Goal: Task Accomplishment & Management: Use online tool/utility

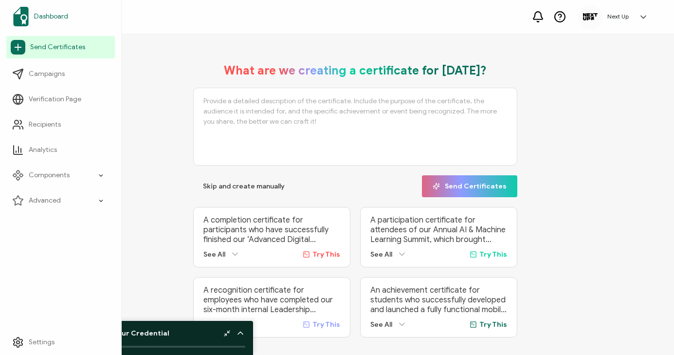
click at [60, 16] on span "Dashboard" at bounding box center [51, 17] width 34 height 10
click at [65, 49] on span "Send Certificates" at bounding box center [57, 47] width 55 height 10
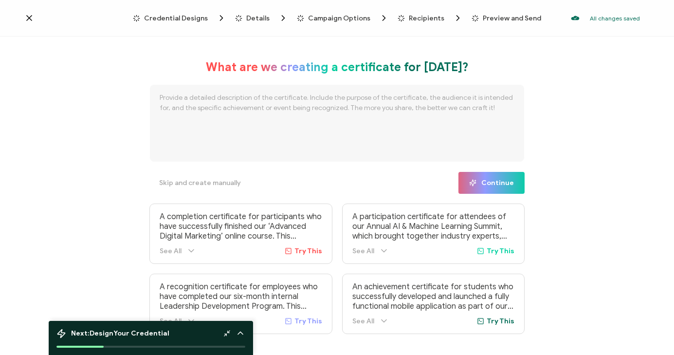
click at [264, 97] on textarea at bounding box center [336, 123] width 375 height 78
drag, startPoint x: 202, startPoint y: 99, endPoint x: 167, endPoint y: 98, distance: 35.5
click at [167, 98] on textarea "A completion certificate for students" at bounding box center [336, 123] width 375 height 78
drag, startPoint x: 253, startPoint y: 100, endPoint x: 210, endPoint y: 96, distance: 43.5
click at [210, 96] on textarea "A certificate for students" at bounding box center [336, 123] width 375 height 78
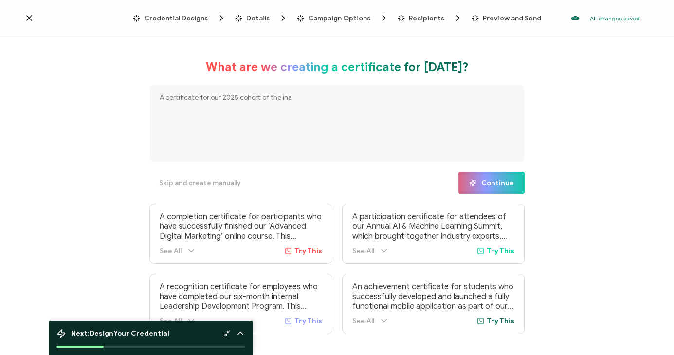
click at [213, 99] on textarea "A certificate for our 2025 cohort of the ina" at bounding box center [336, 123] width 375 height 78
click at [210, 97] on textarea "A certificate for our 2025 cohort of the ina" at bounding box center [336, 123] width 375 height 78
click at [359, 94] on textarea "A certificate for those who completed our 2025 cohort of the ina" at bounding box center [336, 123] width 375 height 78
click at [245, 100] on textarea "A certificate for those who completed our 2025 cohort of the inaugural Youth Ph…" at bounding box center [336, 123] width 375 height 78
click at [244, 98] on textarea "A certificate for those who completed our 2025 cohort of the inaugural Youth Ph…" at bounding box center [336, 123] width 375 height 78
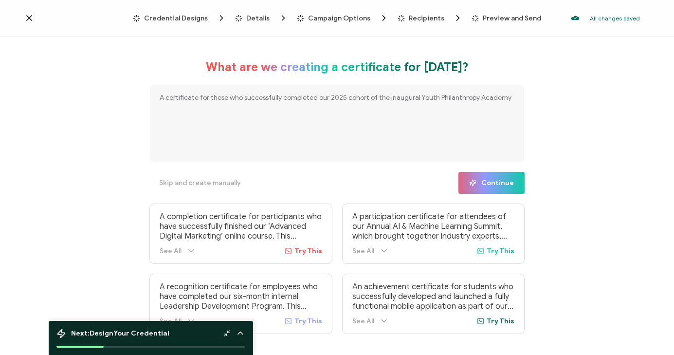
click at [505, 101] on textarea "A certificate for those who successfully completed our 2025 cohort of the inaug…" at bounding box center [336, 123] width 375 height 78
type textarea "A certificate for those who successfully completed our 2025 cohort of the inaug…"
click at [498, 186] on span "Continue" at bounding box center [491, 182] width 45 height 7
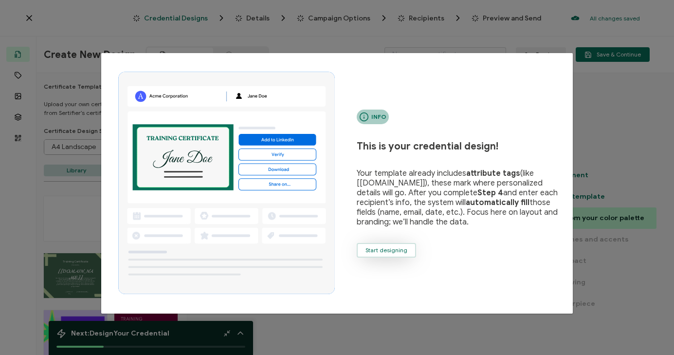
click at [386, 251] on span "Start designing" at bounding box center [386, 250] width 42 height 6
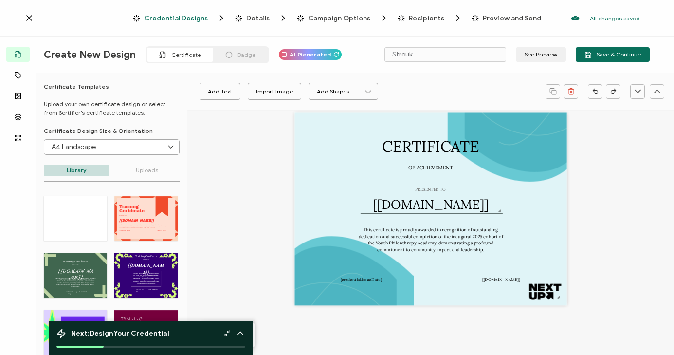
click at [138, 175] on p "Uploads" at bounding box center [147, 170] width 66 height 12
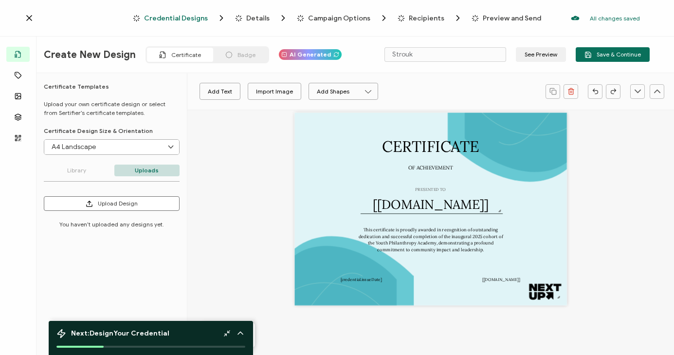
click at [94, 166] on p "Library" at bounding box center [77, 170] width 66 height 12
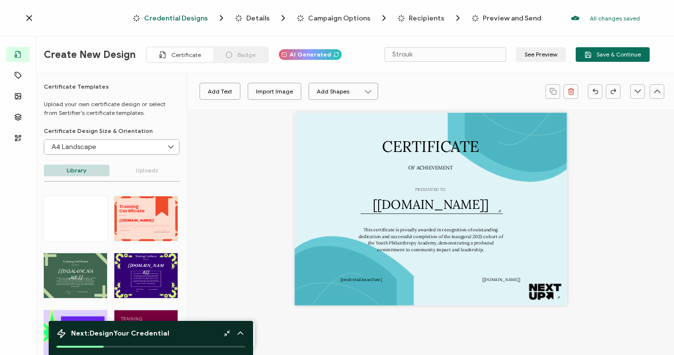
click at [157, 173] on p "Uploads" at bounding box center [147, 170] width 66 height 12
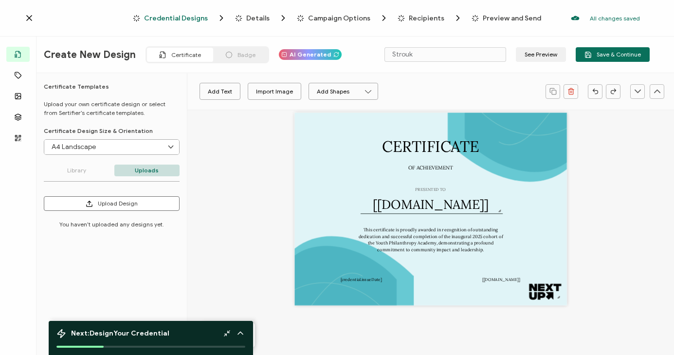
click at [82, 167] on p "Library" at bounding box center [77, 170] width 66 height 12
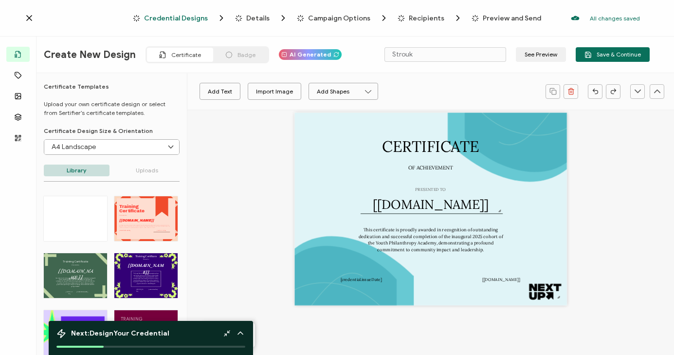
scroll to position [107, 0]
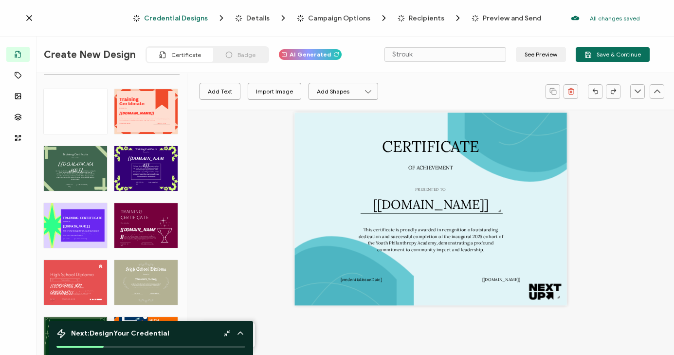
click at [77, 222] on div "TRAINING CERTIFICATE The Green Purple Creative Training Certificate template br…" at bounding box center [75, 225] width 63 height 45
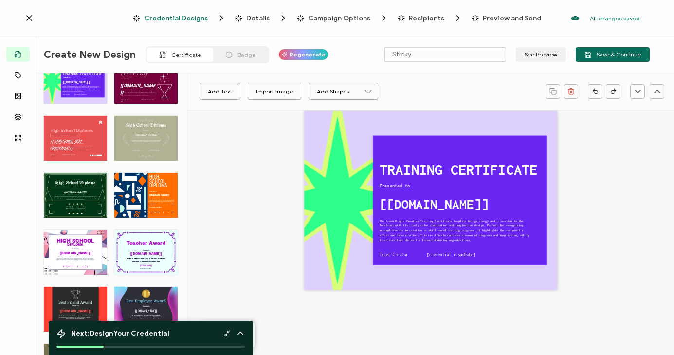
scroll to position [252, 0]
click at [437, 235] on pre "The Green Purple Creative Training Certificate template brings energy and innov…" at bounding box center [455, 230] width 152 height 22
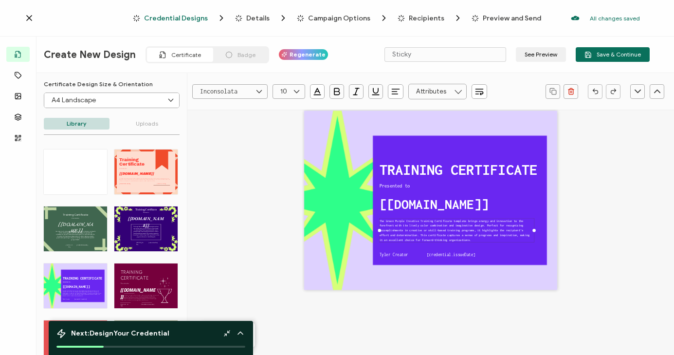
scroll to position [22, 0]
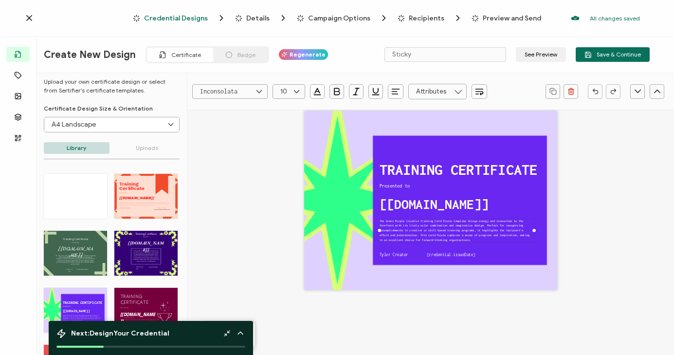
click at [144, 185] on div "Training The Orange New Design Training Certificate template offers a bold and …" at bounding box center [145, 196] width 63 height 45
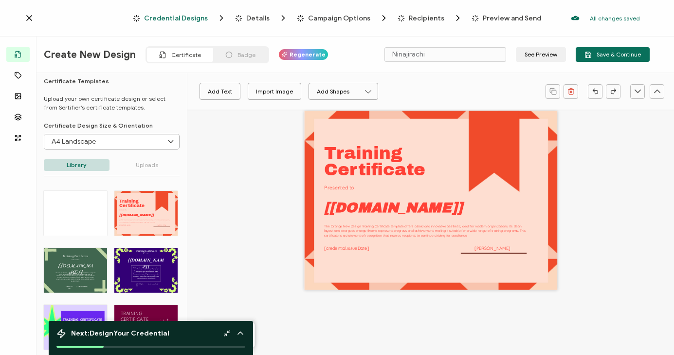
scroll to position [5, 0]
click at [81, 219] on div at bounding box center [75, 213] width 63 height 45
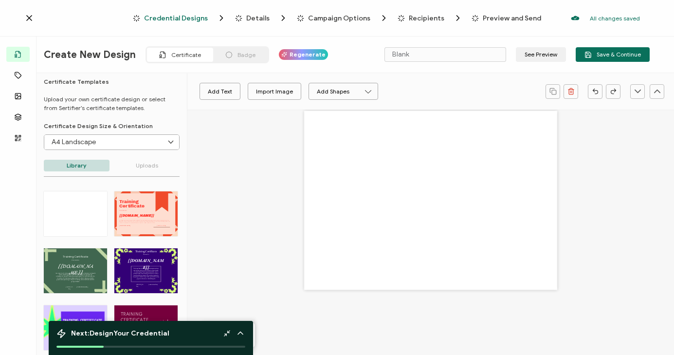
click at [146, 213] on div "Training The Orange New Design Training Certificate template offers a bold and …" at bounding box center [145, 213] width 63 height 45
type input "Ninajirachi"
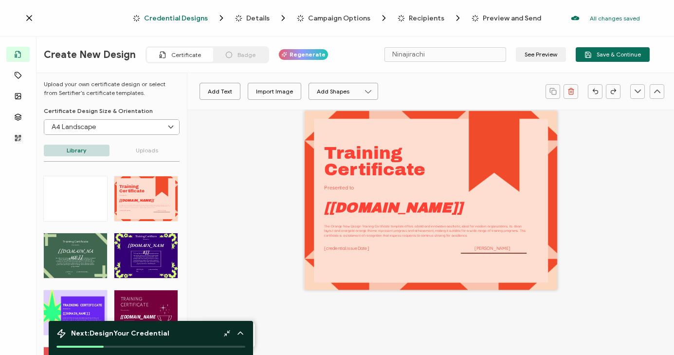
scroll to position [0, 0]
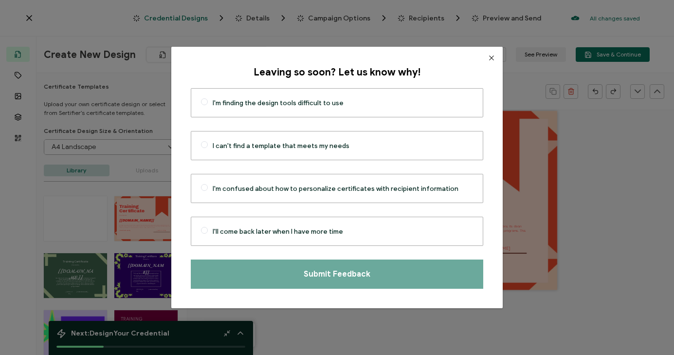
click at [488, 58] on icon "Close" at bounding box center [492, 58] width 8 height 8
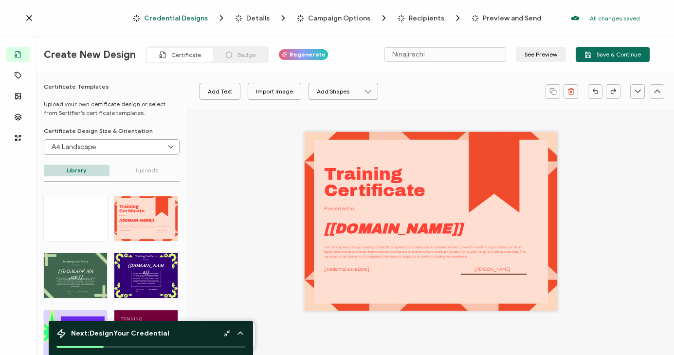
click at [144, 175] on p "Uploads" at bounding box center [147, 170] width 66 height 12
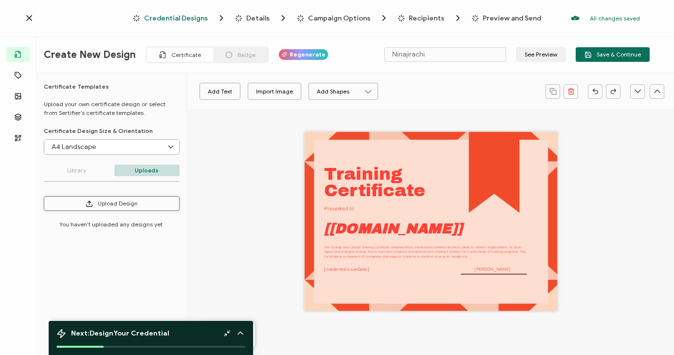
click at [100, 206] on button "Upload Design" at bounding box center [112, 203] width 136 height 15
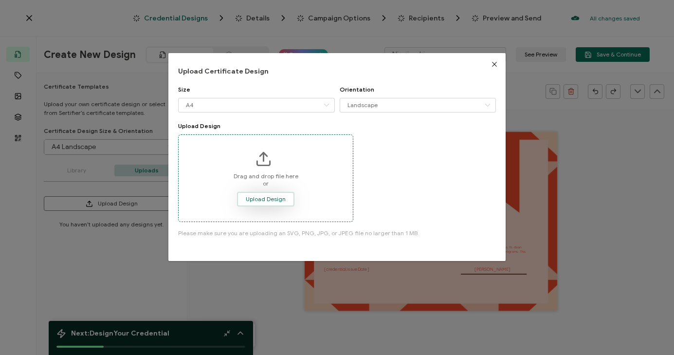
click at [264, 197] on span "Upload Design" at bounding box center [266, 199] width 40 height 6
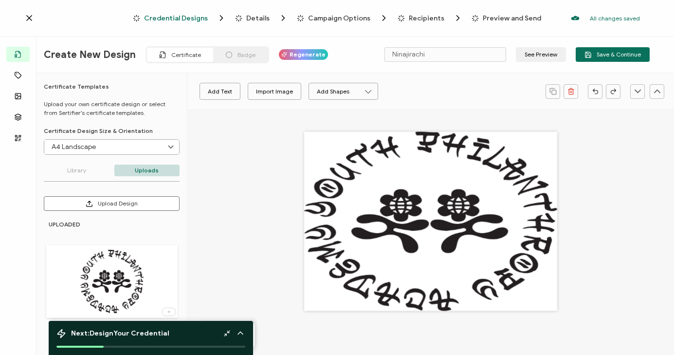
click at [458, 238] on div at bounding box center [430, 221] width 253 height 179
click at [411, 198] on div at bounding box center [430, 221] width 253 height 179
click at [438, 186] on div at bounding box center [430, 221] width 253 height 179
click at [220, 93] on button "Add Text" at bounding box center [219, 91] width 41 height 17
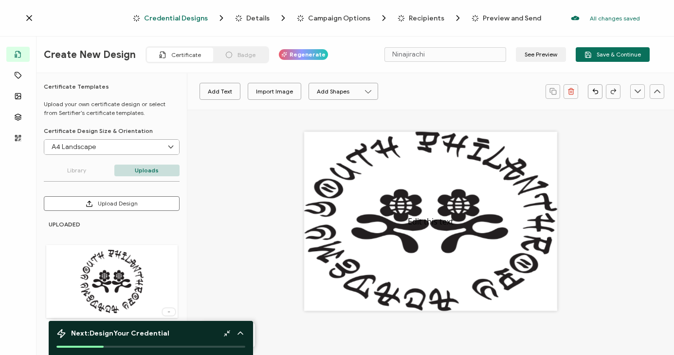
click at [81, 167] on p "Library" at bounding box center [77, 170] width 66 height 12
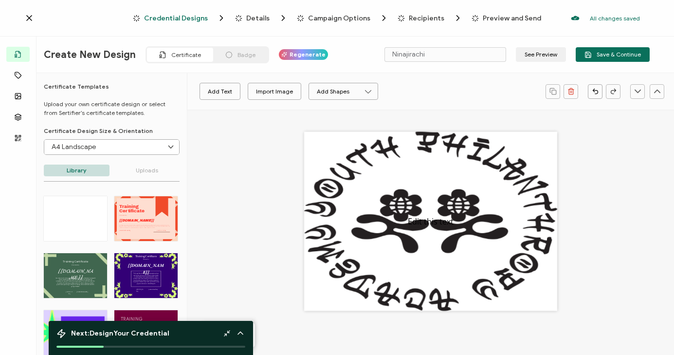
click at [138, 210] on div "Training The Orange New Design Training Certificate template offers a bold and …" at bounding box center [145, 218] width 63 height 45
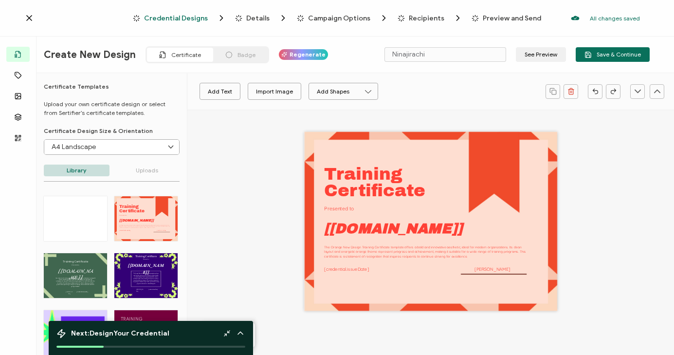
click at [142, 165] on p "Uploads" at bounding box center [147, 170] width 66 height 12
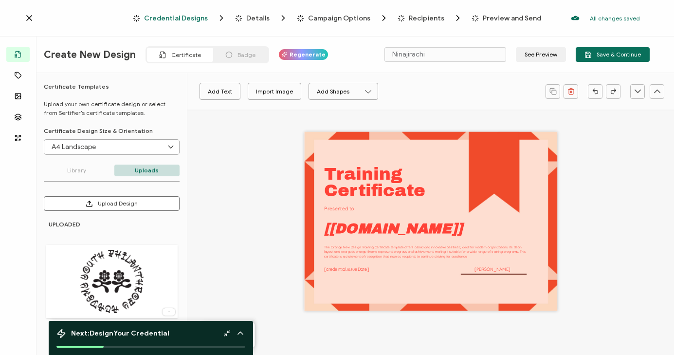
click at [126, 271] on img at bounding box center [111, 281] width 63 height 63
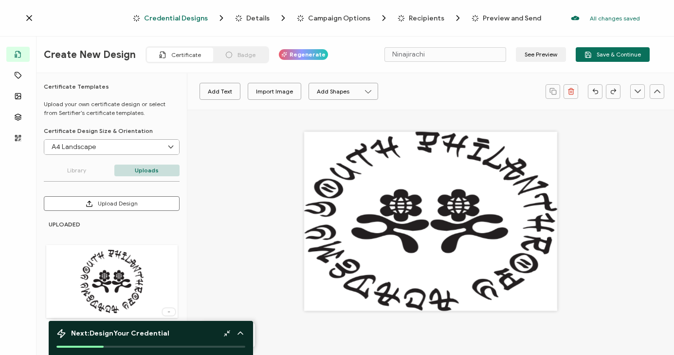
click at [74, 166] on p "Library" at bounding box center [77, 170] width 66 height 12
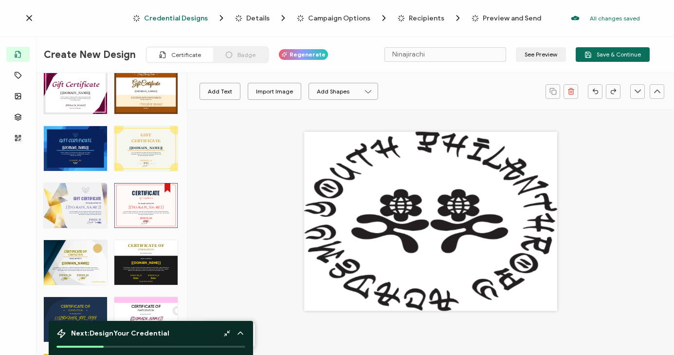
scroll to position [614, 0]
